Goal: Task Accomplishment & Management: Complete application form

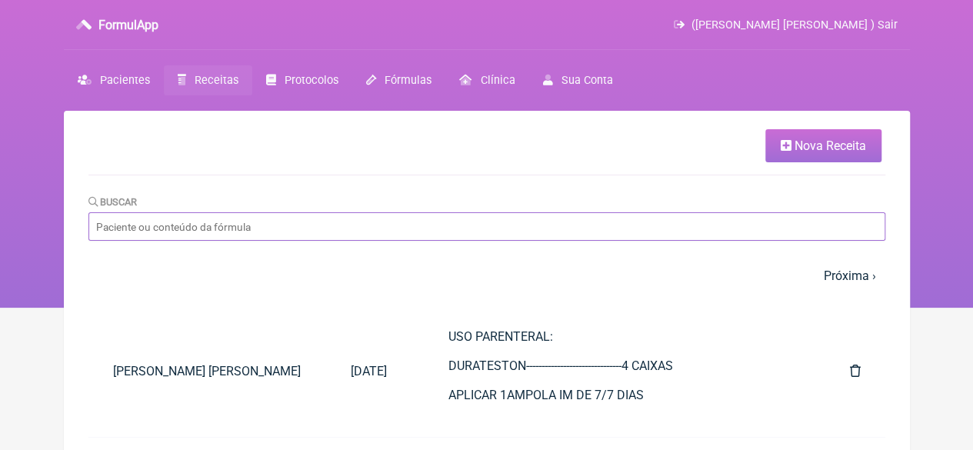
click at [194, 238] on input "Buscar" at bounding box center [486, 226] width 797 height 28
type input "ANA CLAUDIA CRU"
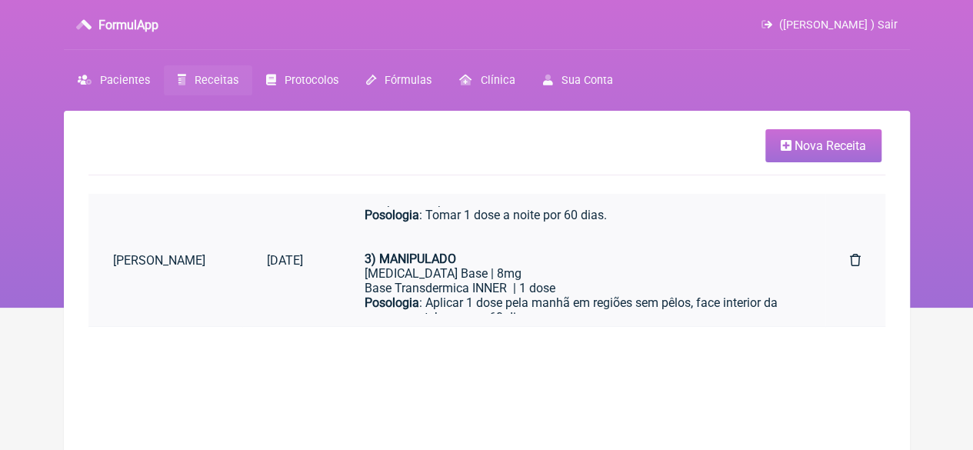
scroll to position [259, 0]
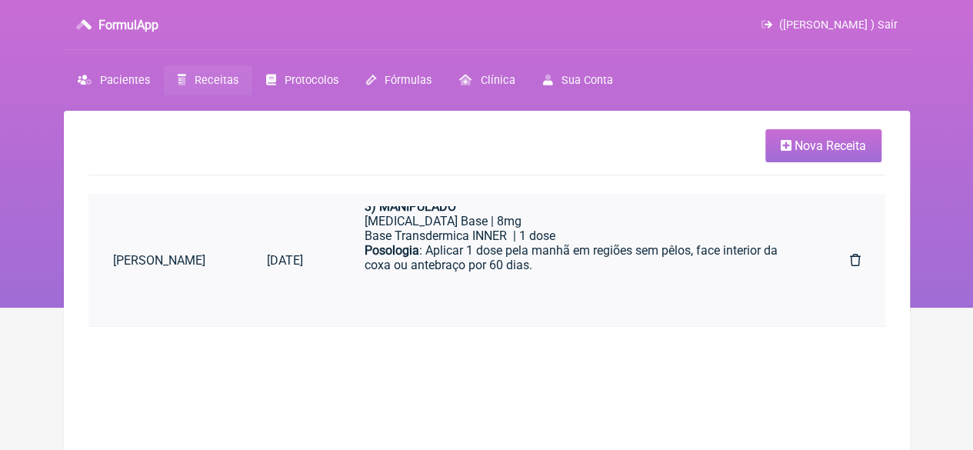
click at [540, 247] on div "Posologia : Aplicar 1 dose pela manhã em regiões sem pêlos, face interior da co…" at bounding box center [577, 272] width 424 height 58
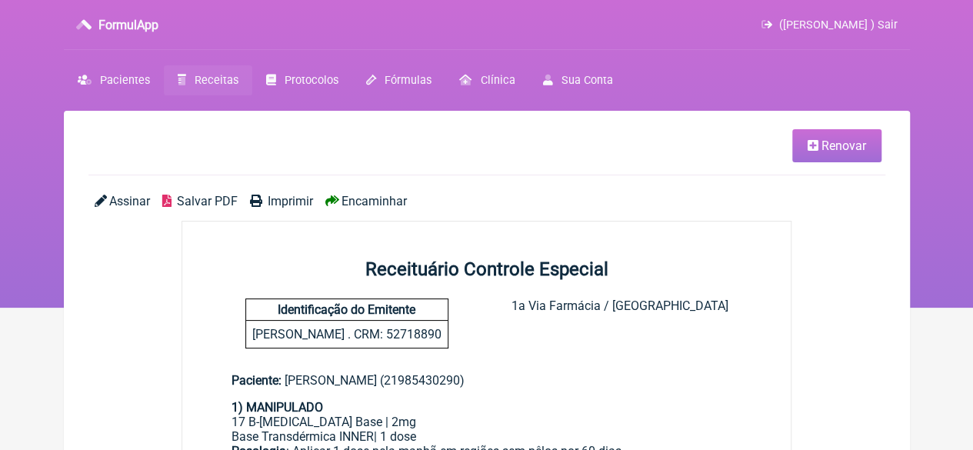
click at [806, 155] on link "Renovar" at bounding box center [836, 145] width 89 height 33
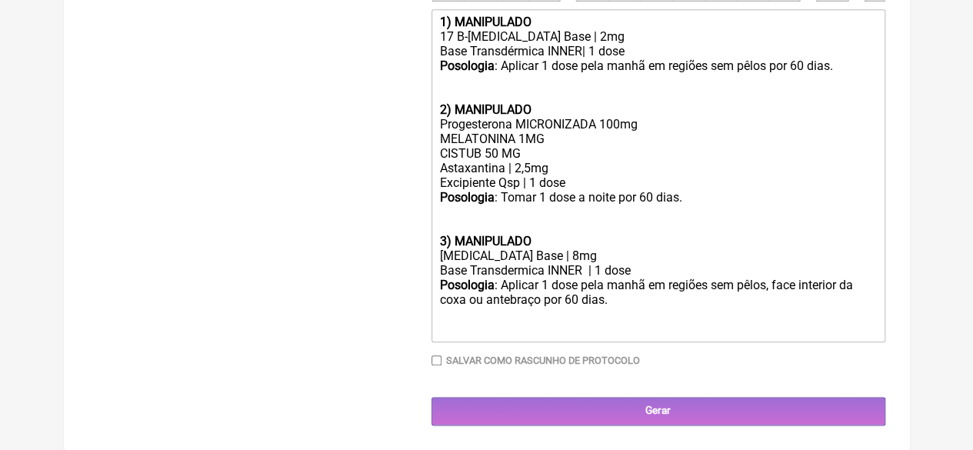
scroll to position [743, 0]
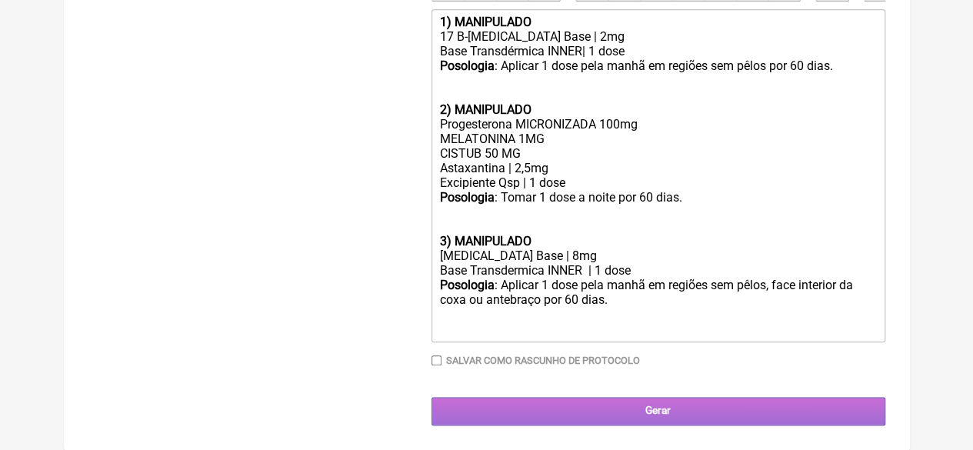
click at [685, 416] on input "Gerar" at bounding box center [659, 411] width 454 height 28
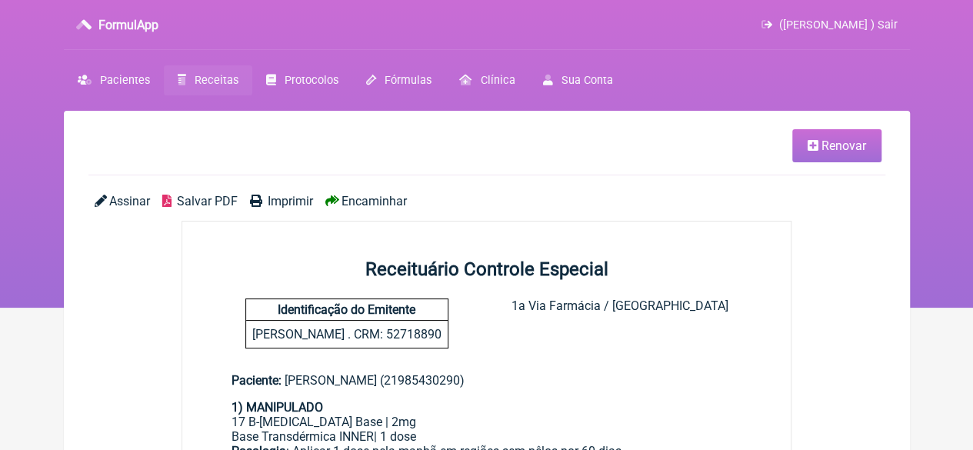
click at [274, 202] on span "Imprimir" at bounding box center [290, 201] width 45 height 15
click at [198, 88] on link "Receitas" at bounding box center [208, 80] width 88 height 30
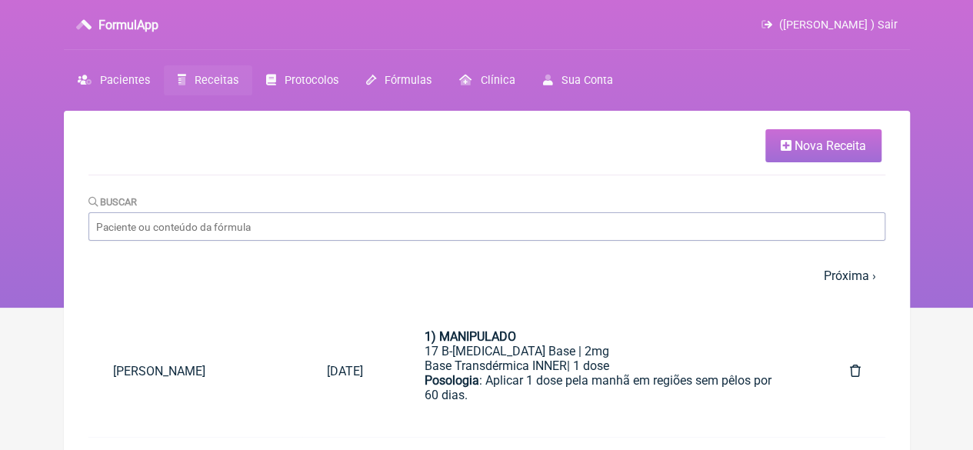
click at [859, 150] on span "Nova Receita" at bounding box center [831, 145] width 72 height 15
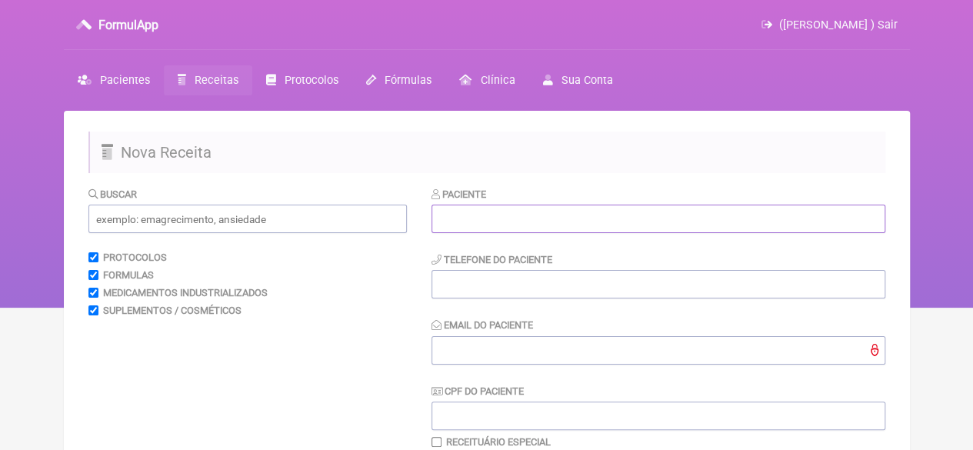
click at [458, 219] on input "text" at bounding box center [659, 219] width 454 height 28
paste input "NEIDE REGINA [PERSON_NAME]"
type input "NEIDE REGINA [PERSON_NAME]"
click at [235, 224] on input "text" at bounding box center [247, 219] width 319 height 28
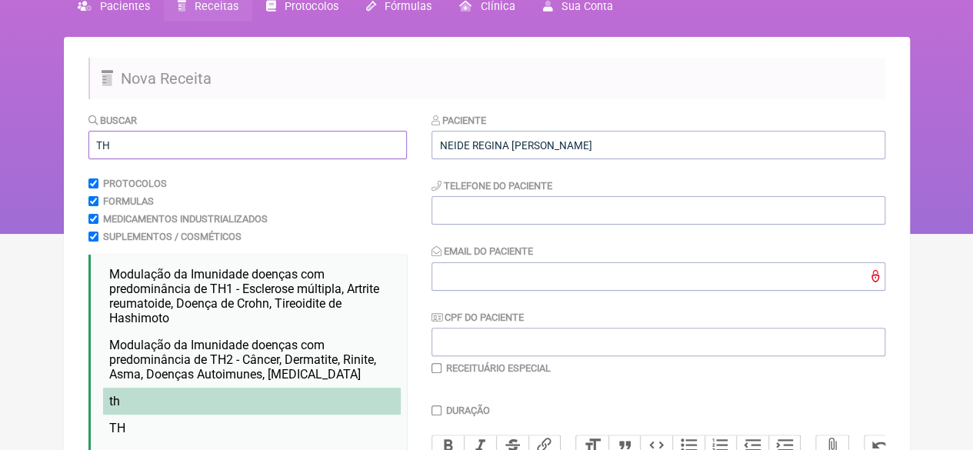
scroll to position [231, 0]
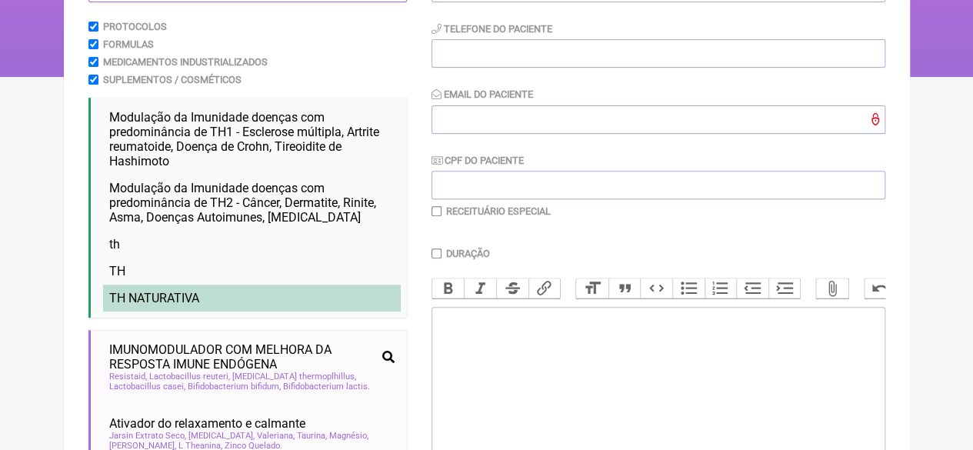
type input "TH"
click at [178, 304] on span "TH NATURATIVA" at bounding box center [154, 298] width 90 height 15
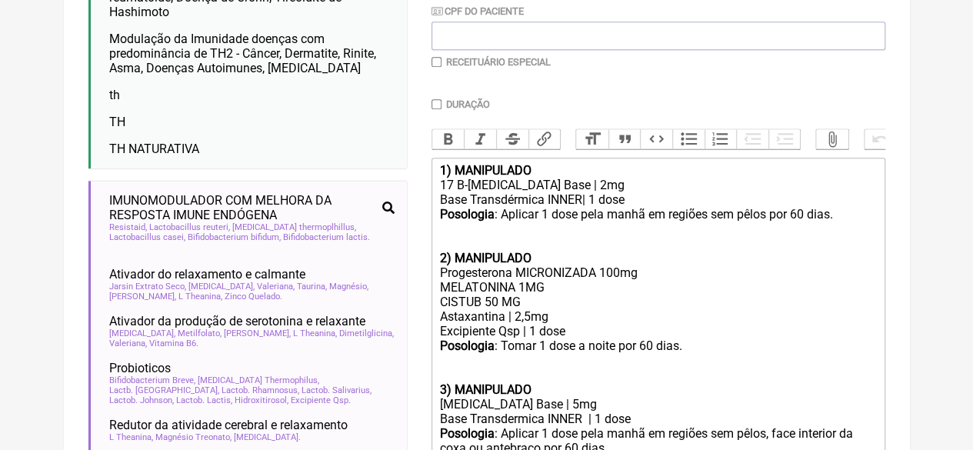
scroll to position [385, 0]
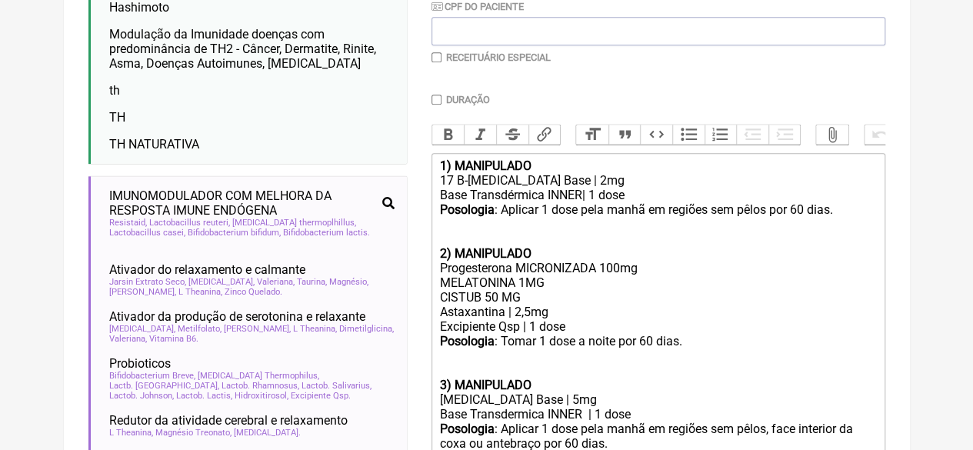
drag, startPoint x: 526, startPoint y: 316, endPoint x: 391, endPoint y: 307, distance: 135.7
click at [391, 307] on form "Buscar TH Protocolos Formulas Medicamentos Industrializados Suplementos / Cosmé…" at bounding box center [486, 284] width 797 height 965
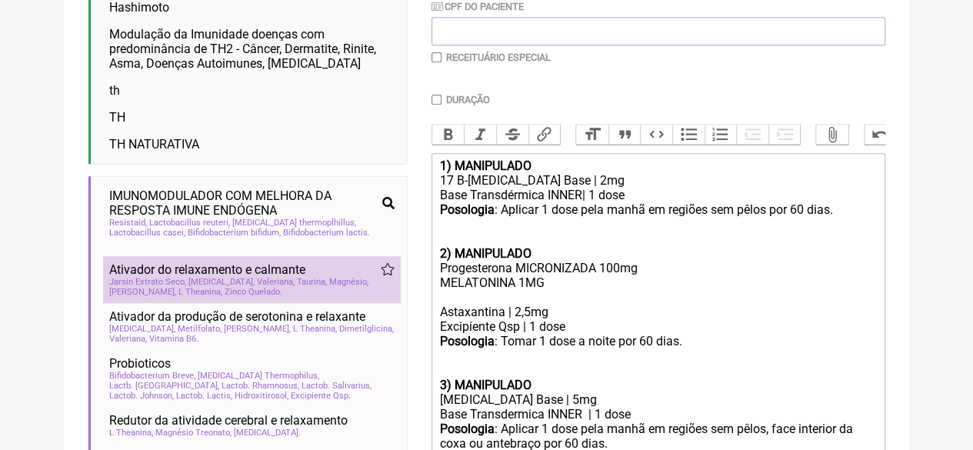
type trix-editor "<div><strong>1) MANIPULADO</strong></div><div>17 B-[MEDICAL_DATA] Base | 2mg</d…"
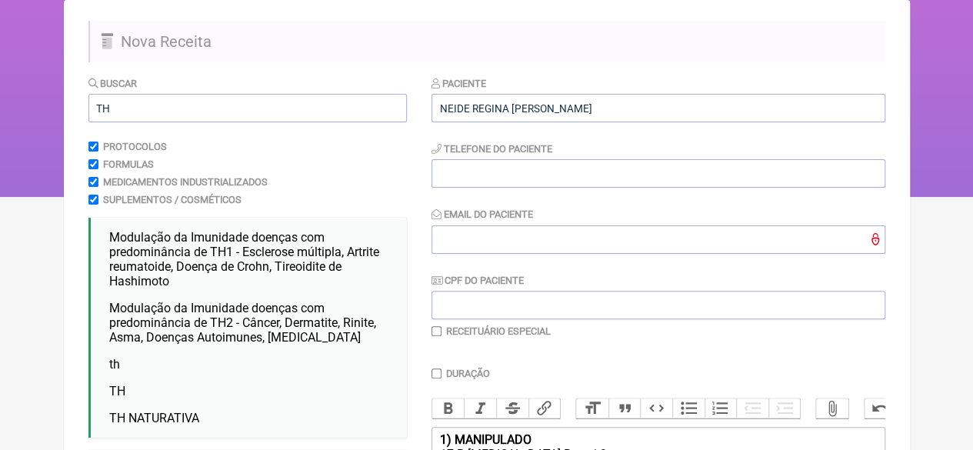
scroll to position [77, 0]
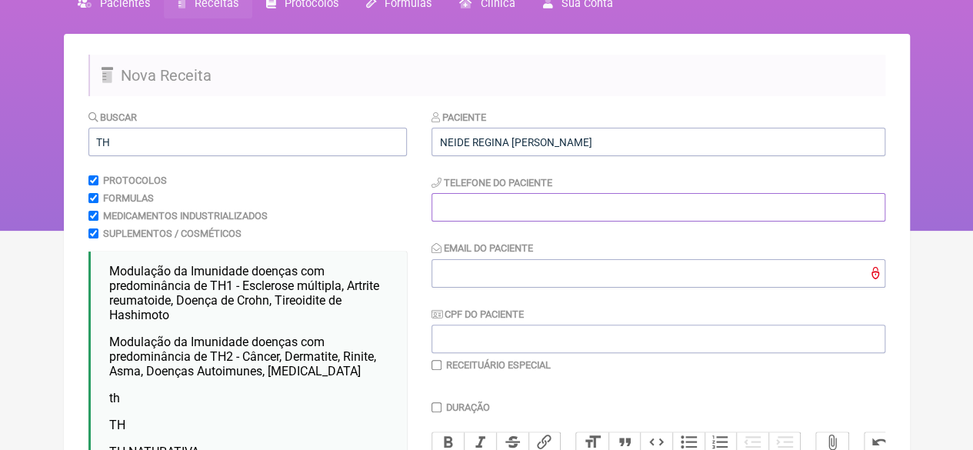
click at [455, 221] on input "tel" at bounding box center [659, 207] width 454 height 28
type input "21"
click at [472, 285] on input "Email do Paciente" at bounding box center [659, 273] width 454 height 28
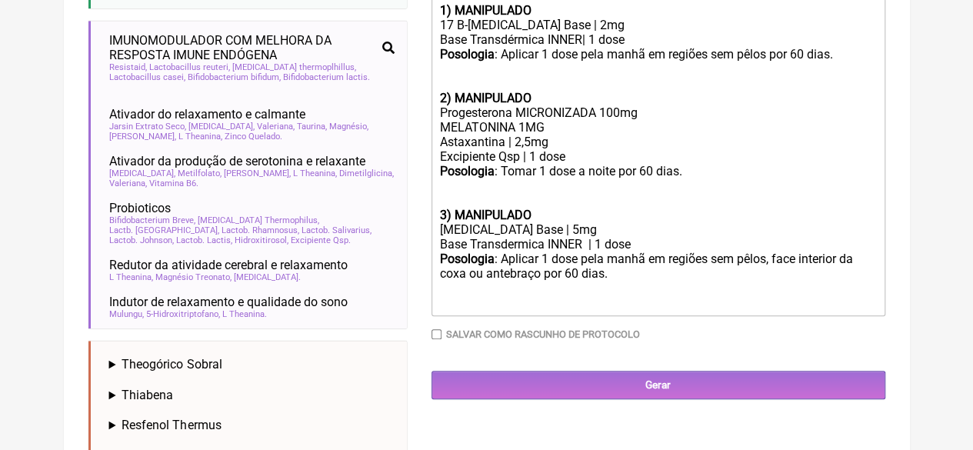
scroll to position [692, 0]
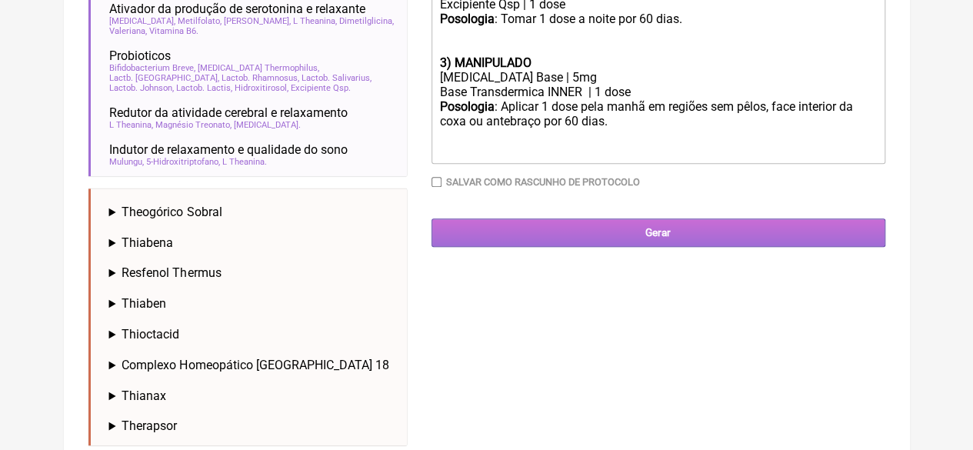
type input "X@X"
drag, startPoint x: 627, startPoint y: 256, endPoint x: 613, endPoint y: 262, distance: 15.2
click at [625, 247] on input "Gerar" at bounding box center [659, 233] width 454 height 28
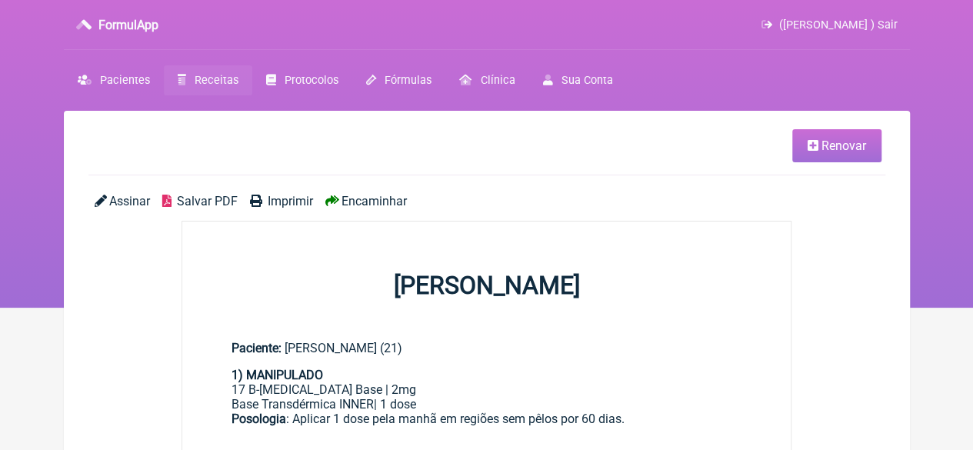
click at [280, 198] on span "Imprimir" at bounding box center [290, 201] width 45 height 15
